Goal: Book appointment/travel/reservation

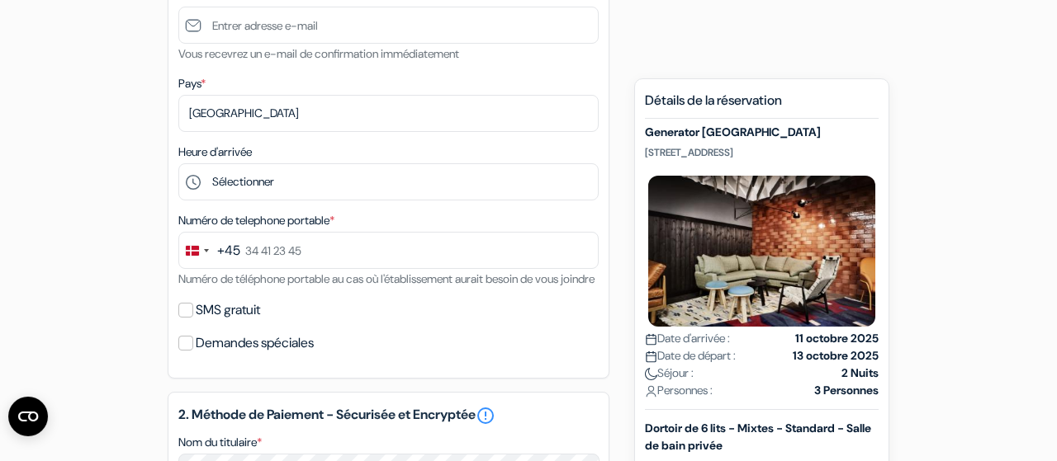
scroll to position [416, 0]
click at [220, 256] on div "+45" at bounding box center [228, 253] width 23 height 20
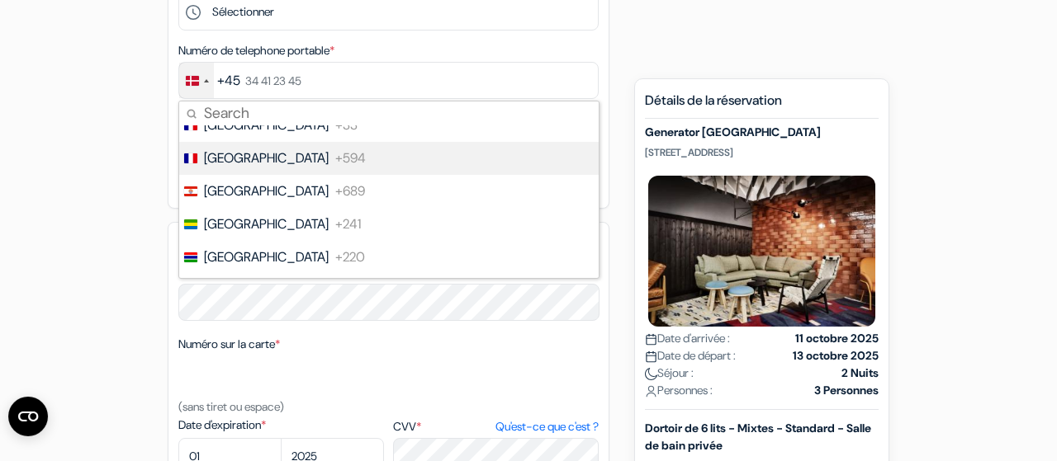
scroll to position [2508, 0]
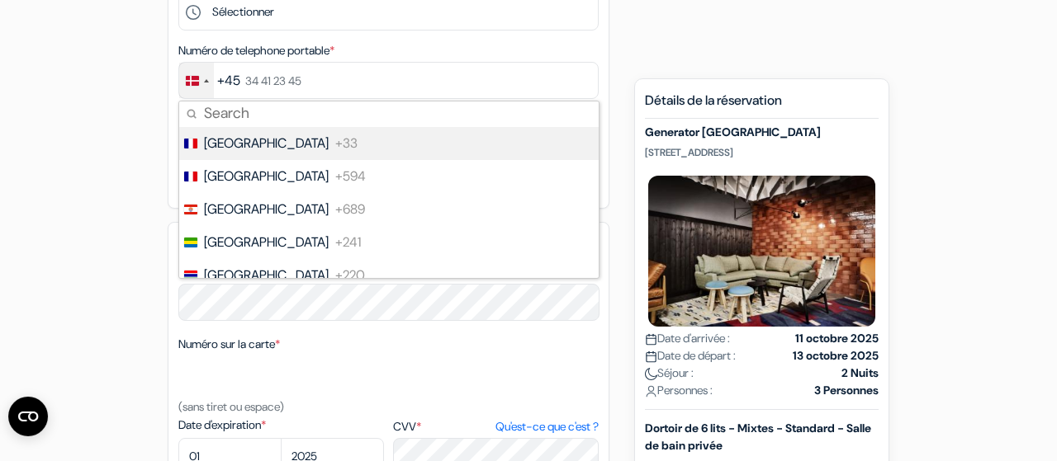
click at [335, 147] on span "+33" at bounding box center [346, 144] width 22 height 20
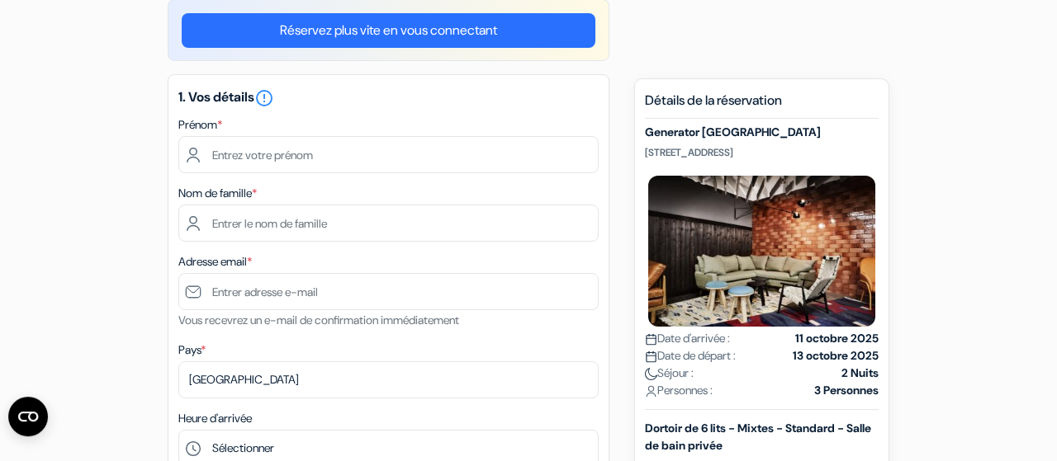
scroll to position [149, 0]
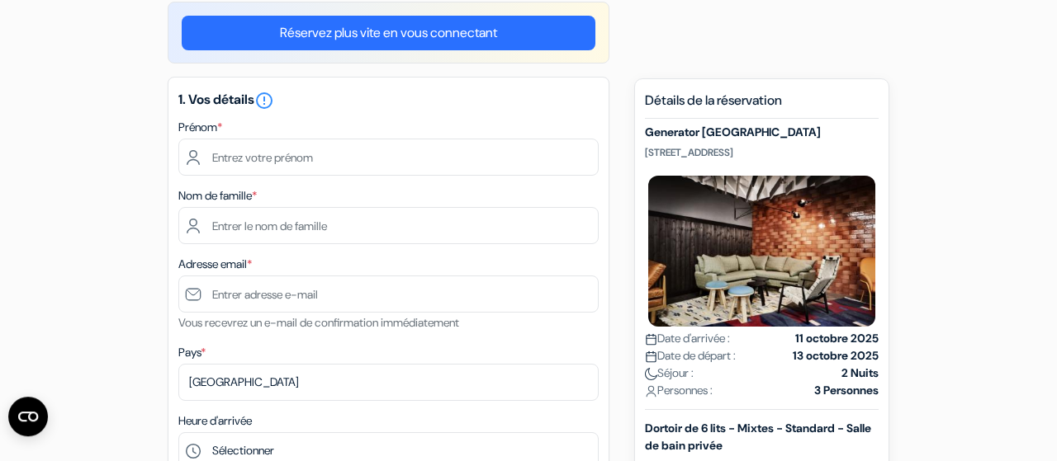
type input "6 30 76 15 01"
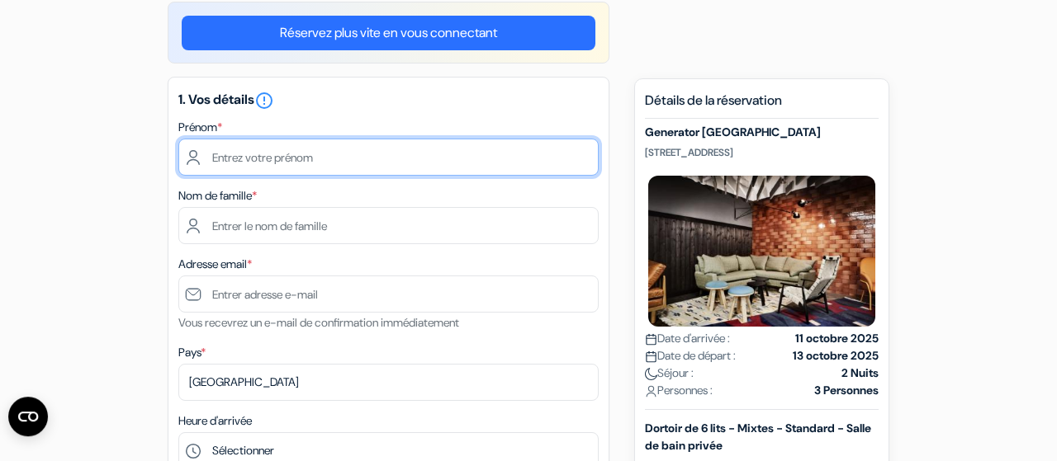
click at [236, 148] on input "text" at bounding box center [388, 157] width 420 height 37
type input "Solène"
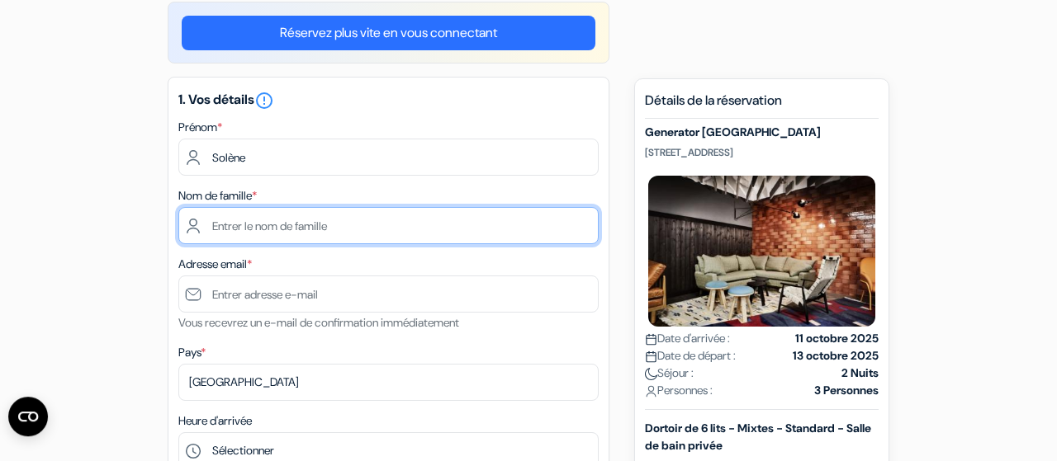
click at [230, 230] on input "text" at bounding box center [388, 225] width 420 height 37
type input "[DEMOGRAPHIC_DATA]-Mouils"
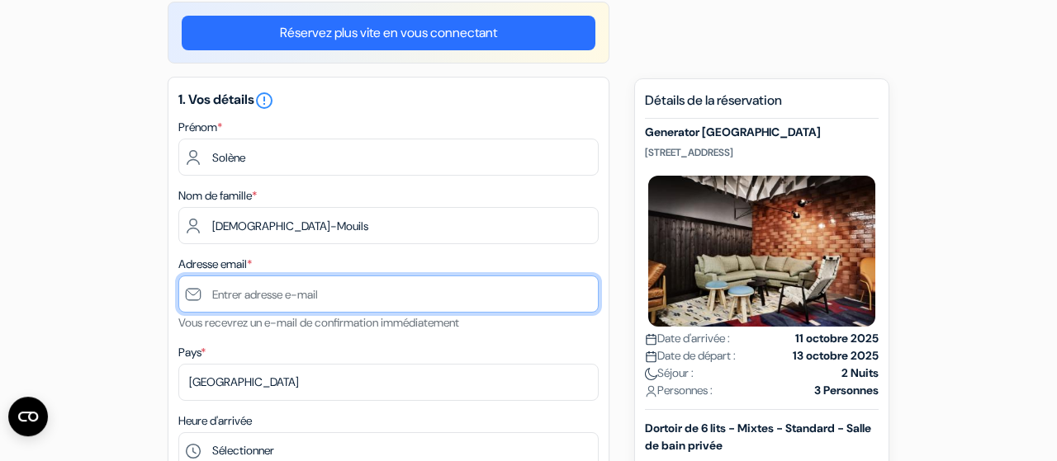
click at [240, 288] on input "text" at bounding box center [388, 294] width 420 height 37
click at [308, 300] on input "[DOMAIN_NAME]" at bounding box center [388, 294] width 420 height 37
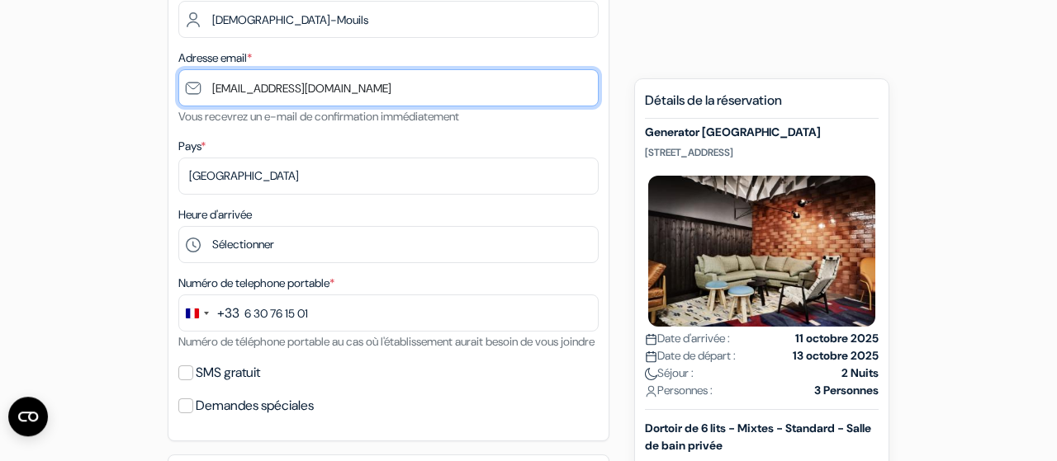
scroll to position [358, 0]
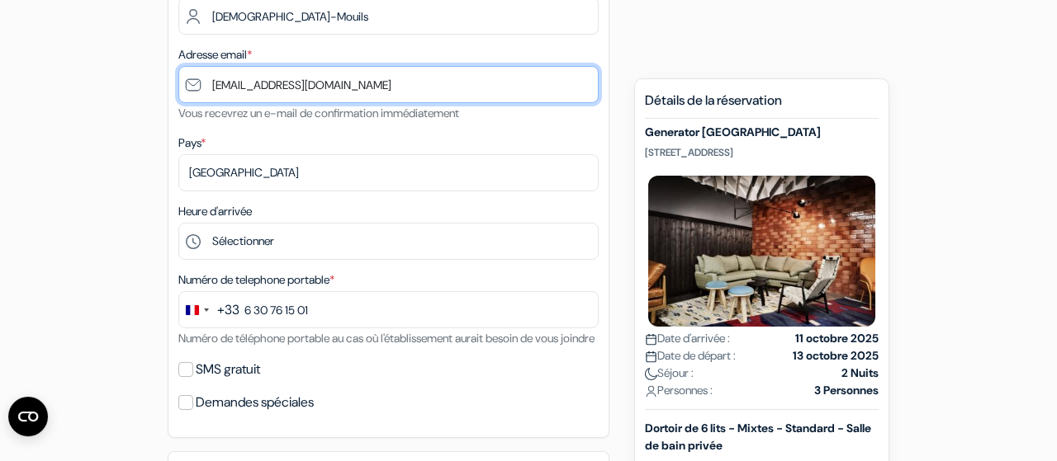
type input "[EMAIL_ADDRESS][DOMAIN_NAME]"
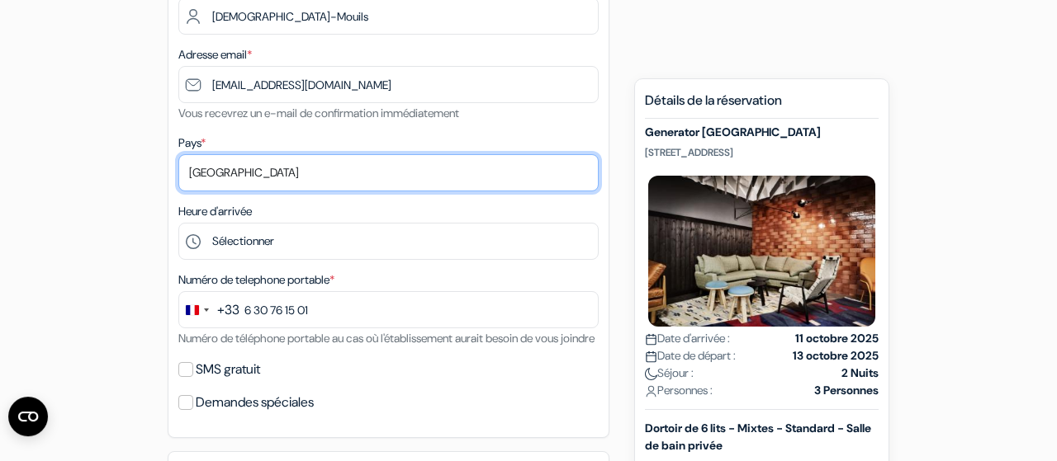
click at [343, 169] on select "Selectionner le pays Abkhazie [GEOGRAPHIC_DATA] [GEOGRAPHIC_DATA] Du [GEOGRAPHI…" at bounding box center [388, 172] width 420 height 37
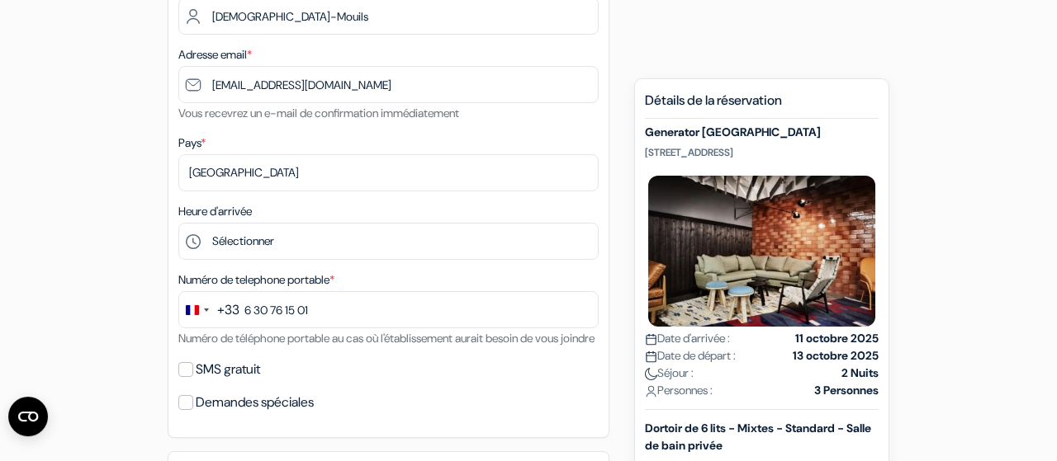
click at [275, 133] on div "1. Vos détails error_outline Prénom * Solène Nom de famille * [DEMOGRAPHIC_DATA…" at bounding box center [389, 152] width 442 height 571
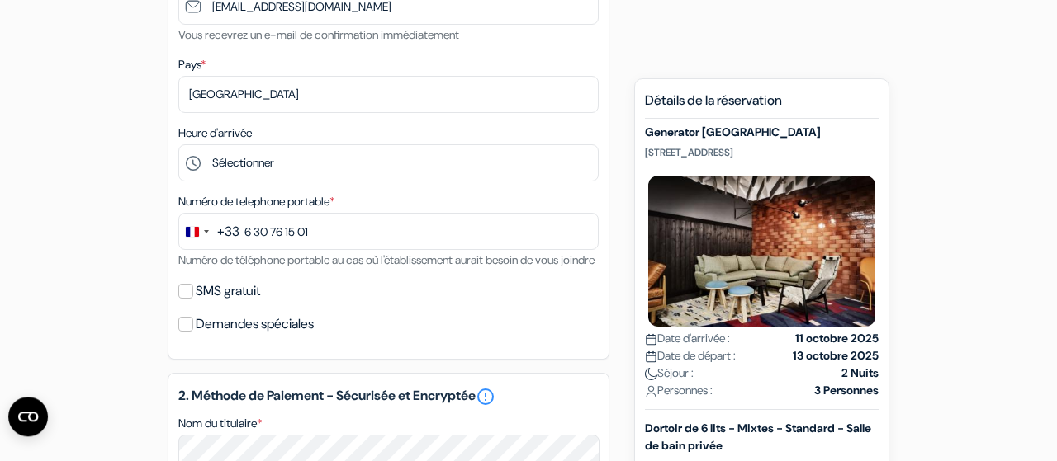
scroll to position [438, 0]
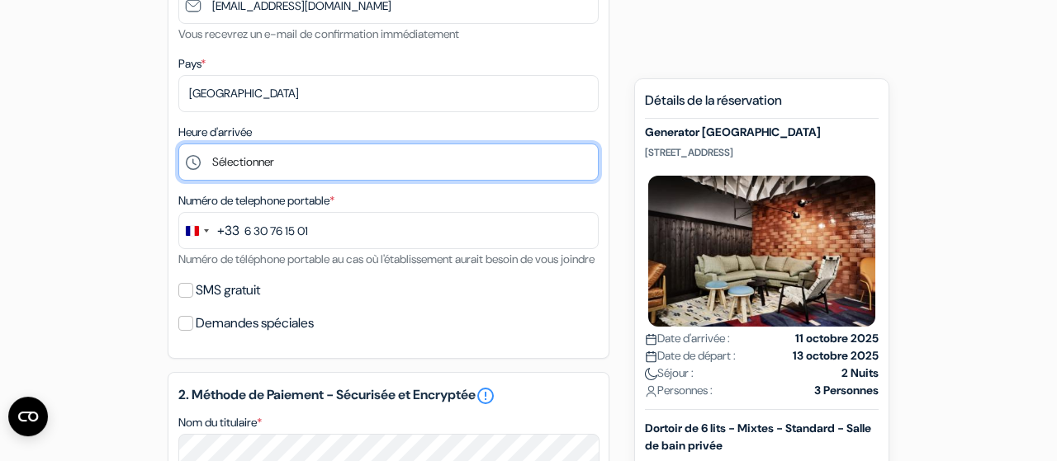
click at [178, 144] on select "Sélectionner 1:00 2:00 3:00 4:00 5:00 6:00 7:00 8:00 9:00 10:00 11:00 12:00 13:…" at bounding box center [388, 162] width 420 height 37
select select "7"
click option "7:00" at bounding box center [0, 0] width 0 height 0
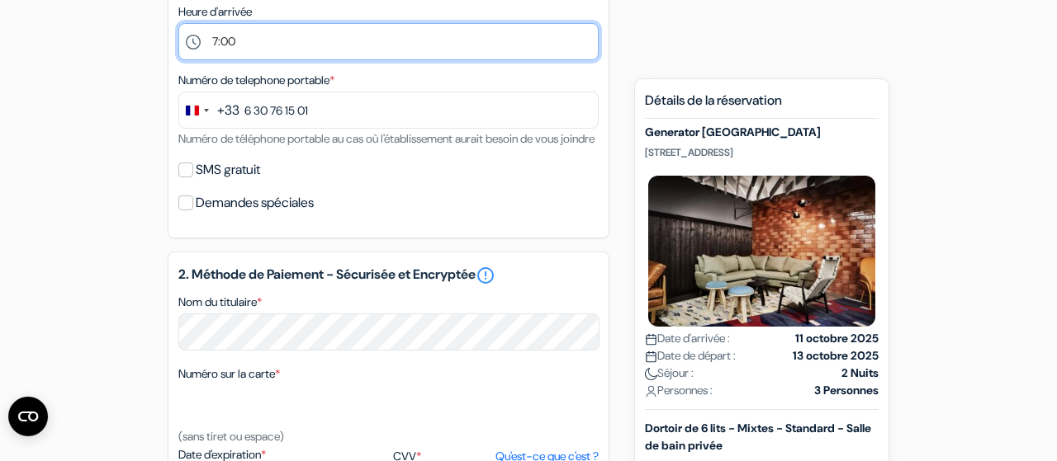
scroll to position [568, 0]
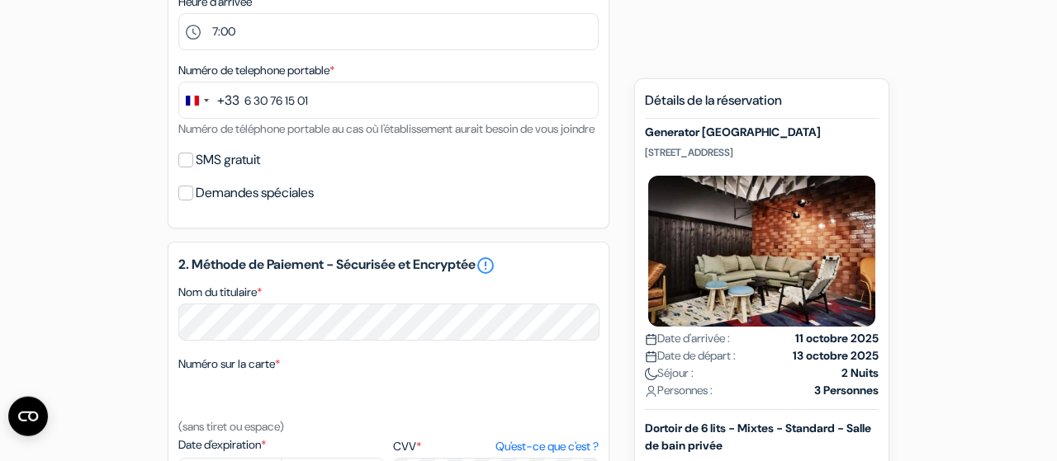
click at [250, 172] on label "SMS gratuit" at bounding box center [228, 160] width 64 height 23
click at [193, 168] on input "SMS gratuit" at bounding box center [185, 160] width 15 height 15
checkbox input "true"
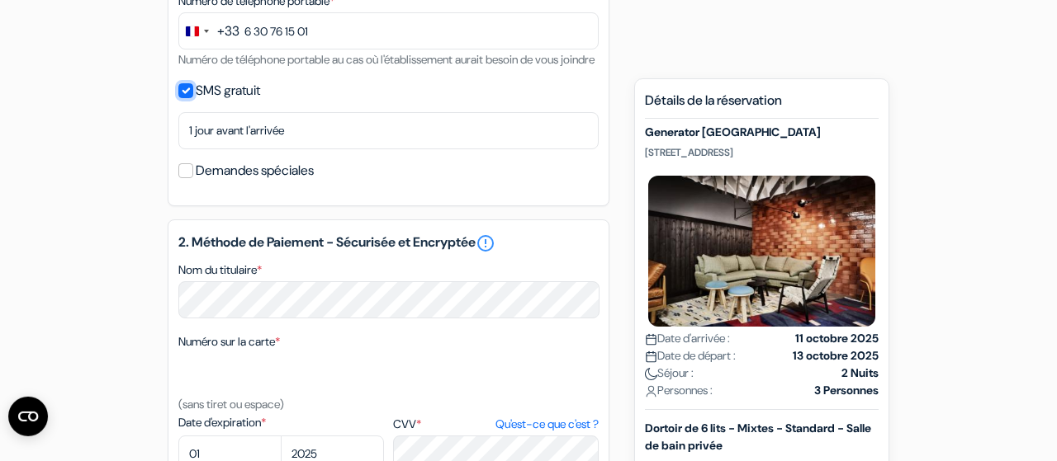
scroll to position [641, 0]
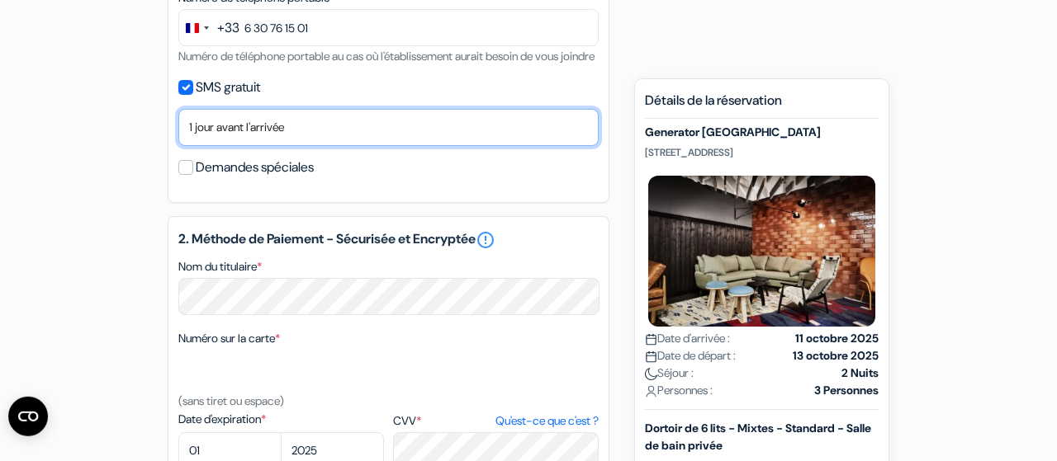
click at [178, 109] on select "Non merci Maintenant Le jour de votre arrivée 1 jour avant l'arrivée 2 jours av…" at bounding box center [388, 127] width 420 height 37
click at [309, 146] on select "Non merci Maintenant Le jour de votre arrivée 1 jour avant l'arrivée 2 jours av…" at bounding box center [388, 127] width 420 height 37
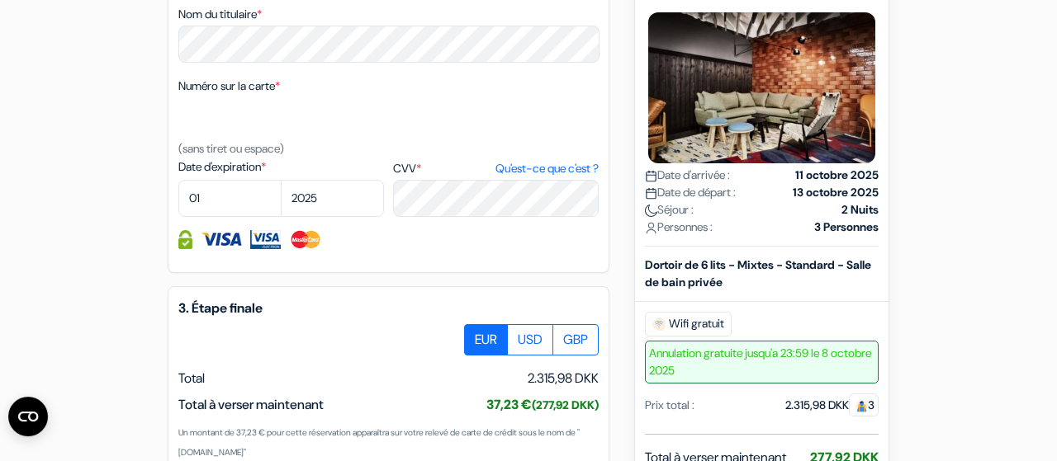
scroll to position [888, 0]
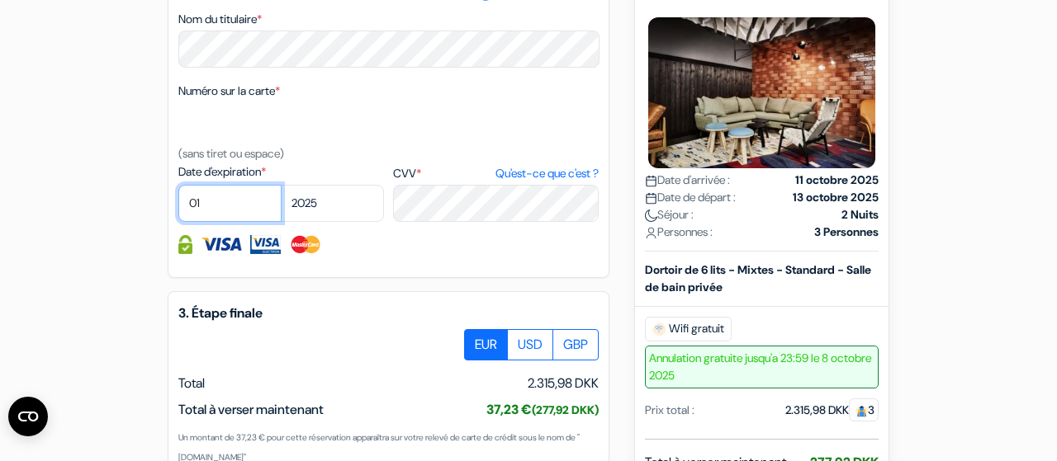
click at [178, 185] on select "01 02 03 04 05 06 07 08 09 10 11 12" at bounding box center [229, 203] width 103 height 37
select select "09"
click option "09" at bounding box center [0, 0] width 0 height 0
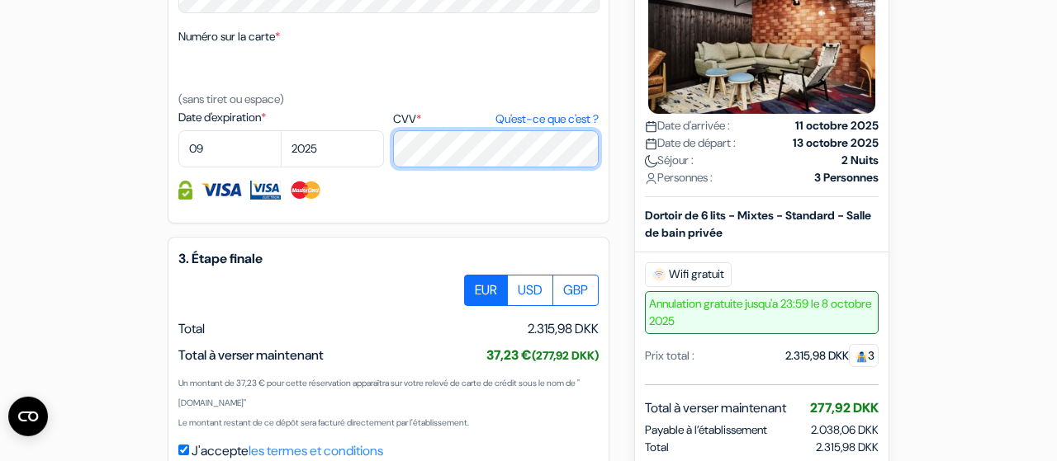
scroll to position [943, 0]
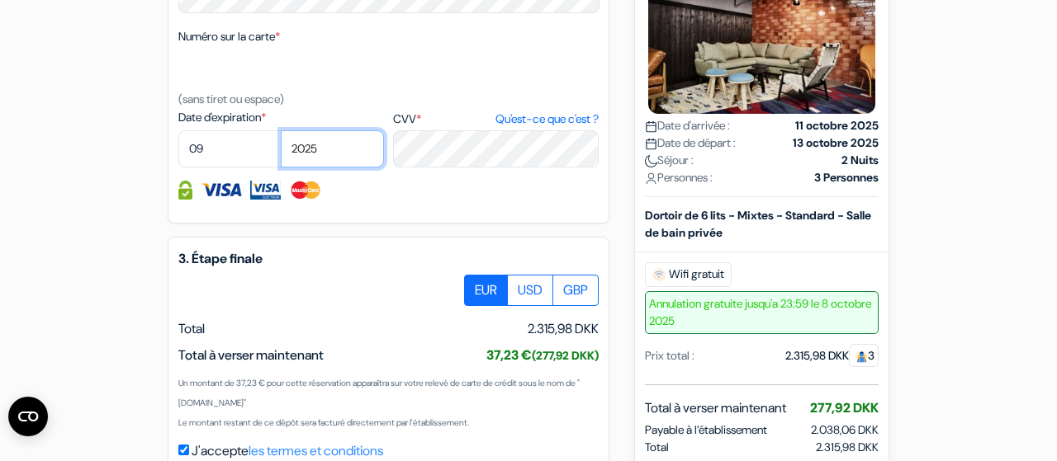
click at [281, 130] on select "2025 2026 2027 2028 2029 2030 2031 2032 2033 2034 2035 2036 2037 2038 2039 2040…" at bounding box center [332, 148] width 103 height 37
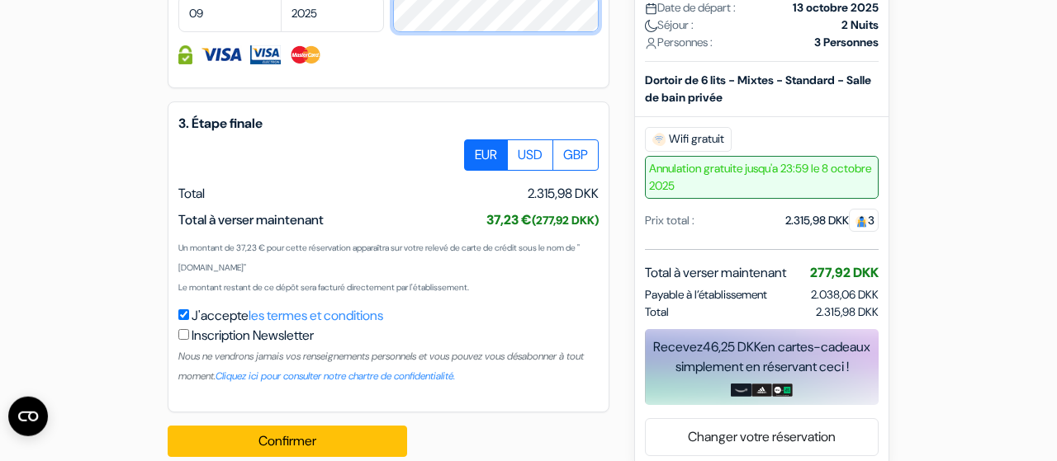
scroll to position [1124, 0]
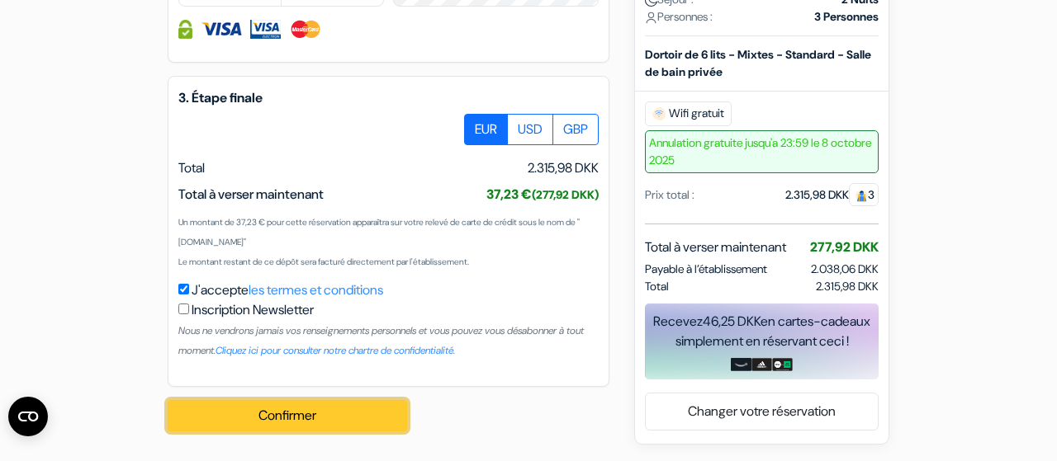
click at [268, 422] on button "Confirmer Loading..." at bounding box center [287, 415] width 239 height 31
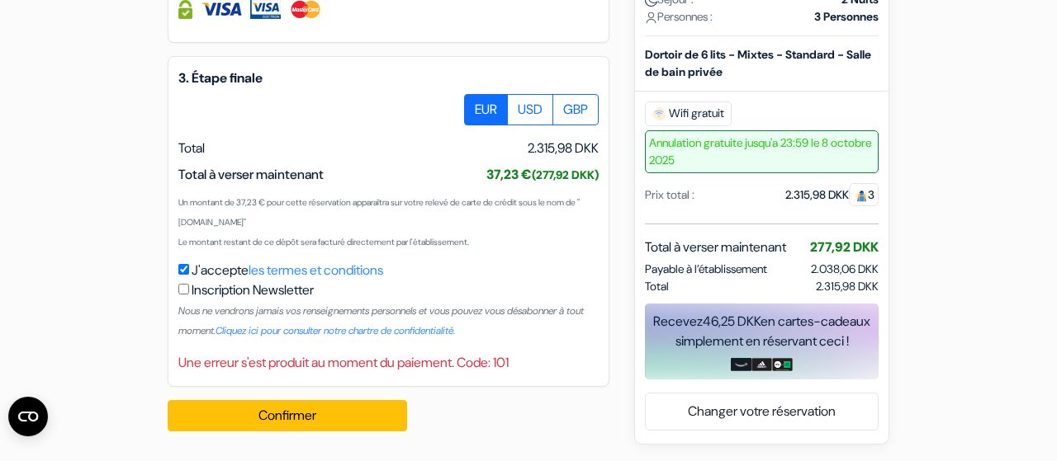
scroll to position [1144, 0]
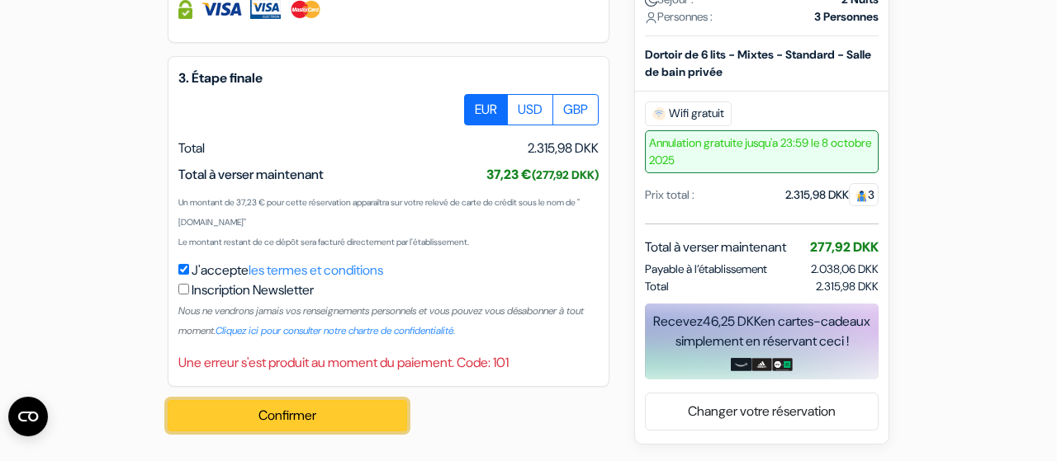
click at [309, 416] on button "Confirmer Loading..." at bounding box center [287, 415] width 239 height 31
